Goal: Information Seeking & Learning: Learn about a topic

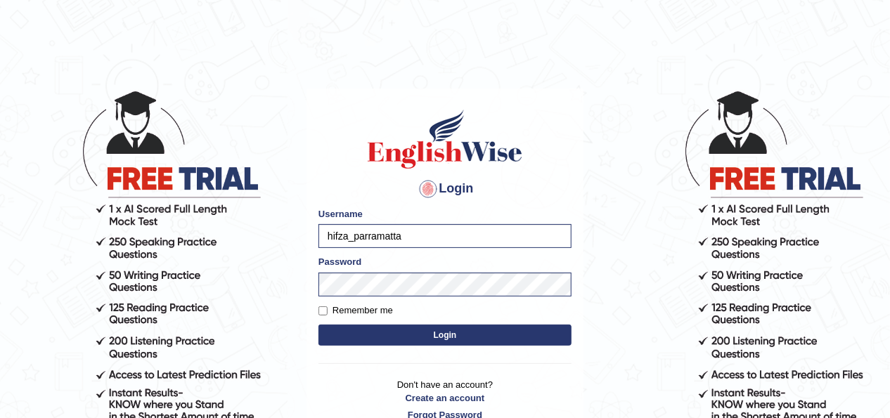
drag, startPoint x: 0, startPoint y: 0, endPoint x: 627, endPoint y: 166, distance: 648.5
click at [627, 166] on body "Login Please fix the following errors: Username hifza_parramatta Password Remem…" at bounding box center [445, 253] width 890 height 418
click at [328, 313] on label "Remember me" at bounding box center [355, 311] width 75 height 14
click at [328, 313] on input "Remember me" at bounding box center [322, 310] width 9 height 9
checkbox input "true"
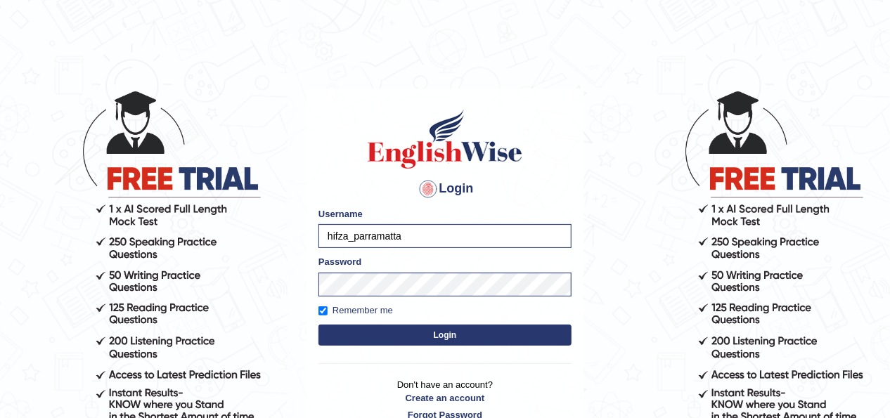
click at [358, 335] on button "Login" at bounding box center [444, 335] width 253 height 21
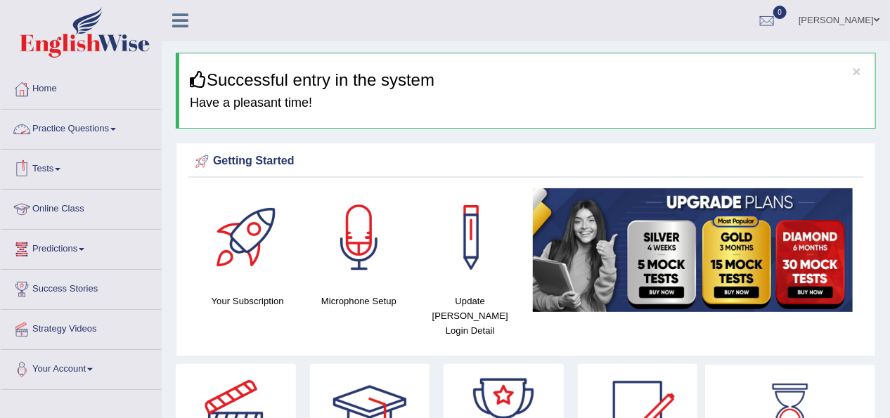
click at [118, 124] on link "Practice Questions" at bounding box center [81, 127] width 160 height 35
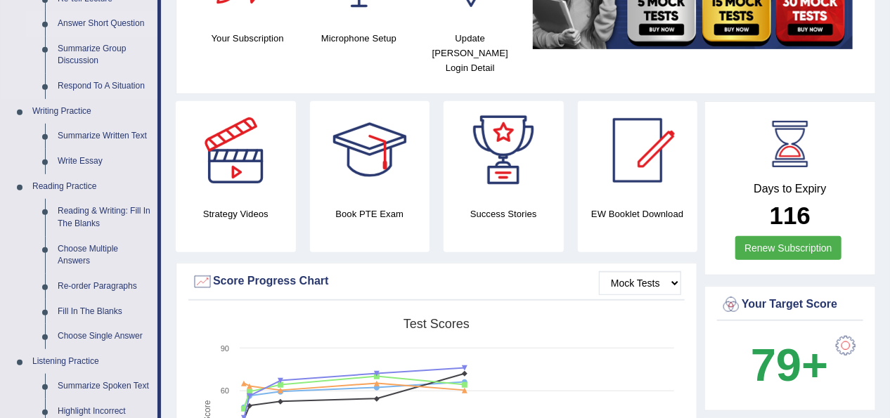
scroll to position [281, 0]
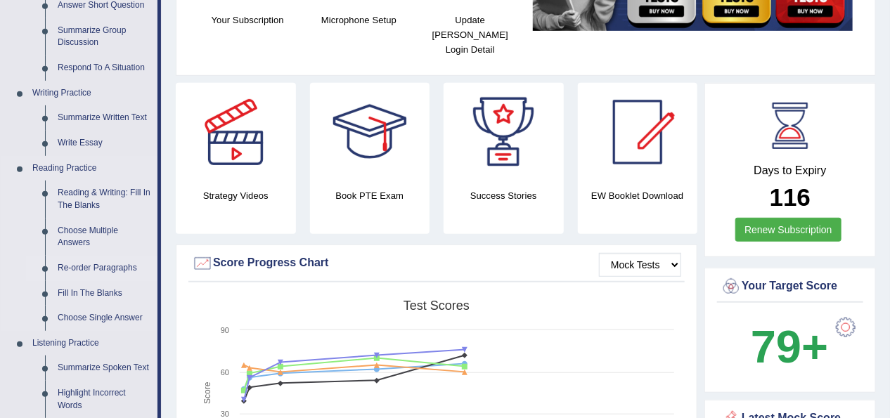
click at [127, 267] on link "Re-order Paragraphs" at bounding box center [104, 268] width 106 height 25
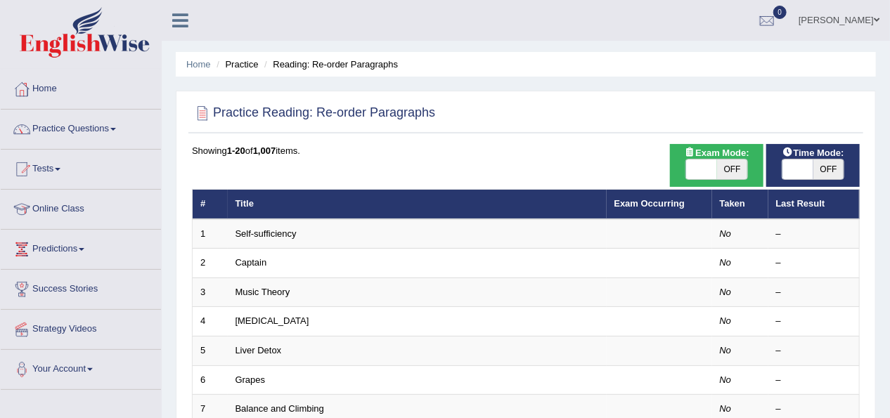
click at [699, 181] on div "Exam Mode: ON OFF" at bounding box center [716, 165] width 93 height 43
click at [717, 166] on span "OFF" at bounding box center [732, 170] width 31 height 20
checkbox input "true"
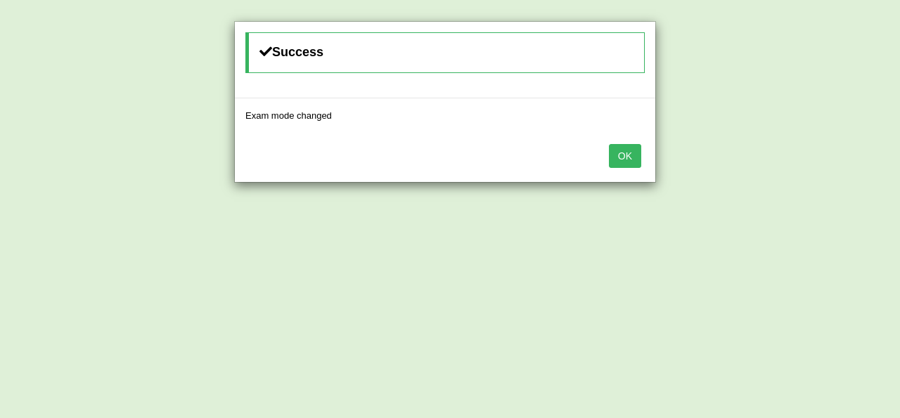
click at [626, 162] on button "OK" at bounding box center [625, 156] width 32 height 24
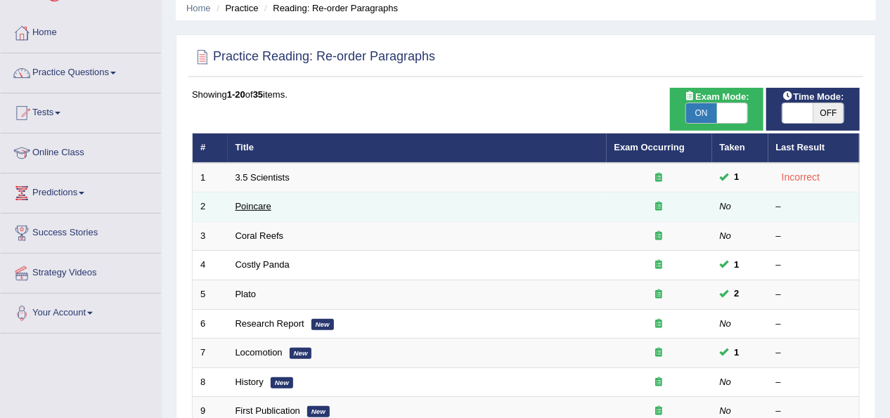
click at [242, 201] on link "Poincare" at bounding box center [253, 206] width 36 height 11
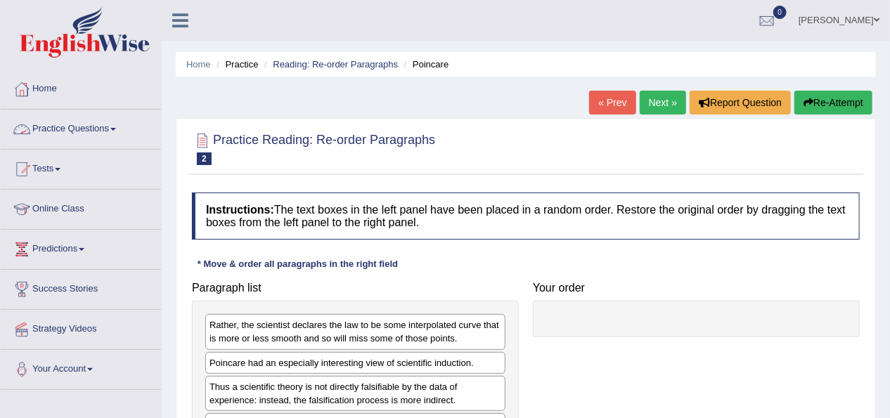
click at [92, 121] on link "Practice Questions" at bounding box center [81, 127] width 160 height 35
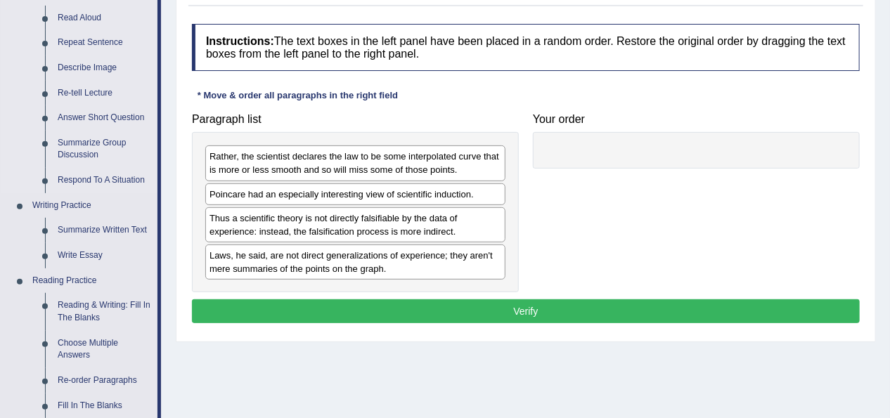
scroll to position [225, 0]
